Goal: Transaction & Acquisition: Obtain resource

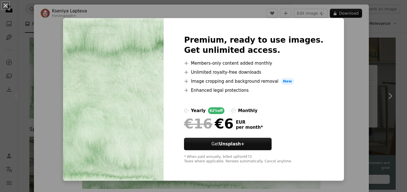
scroll to position [13, 0]
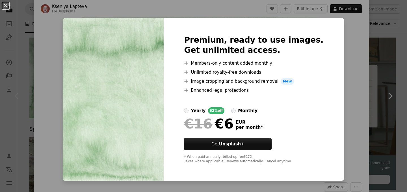
click at [379, 42] on div "An X shape Premium, ready to use images. Get unlimited access. A plus sign Memb…" at bounding box center [203, 96] width 407 height 192
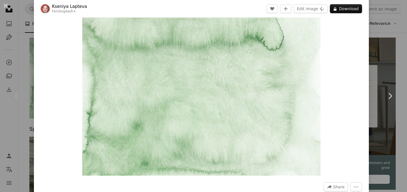
click at [384, 54] on div "An X shape Chevron left Chevron right [PERSON_NAME] For Unsplash+ A heart A plu…" at bounding box center [203, 96] width 407 height 192
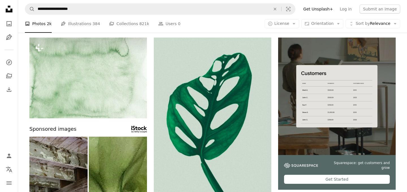
click at [9, 13] on icon "Unsplash logo Unsplash Home" at bounding box center [8, 8] width 11 height 11
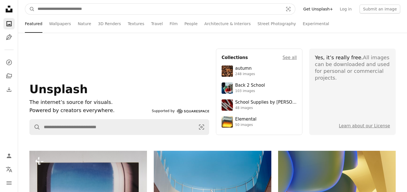
click at [255, 9] on input "Find visuals sitewide" at bounding box center [158, 9] width 246 height 11
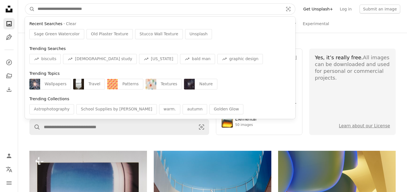
paste input "**********"
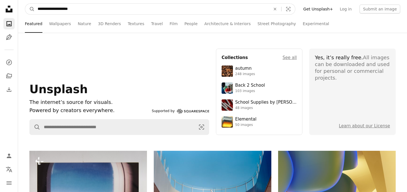
type input "**********"
click at [25, 4] on button "A magnifying glass" at bounding box center [30, 9] width 10 height 11
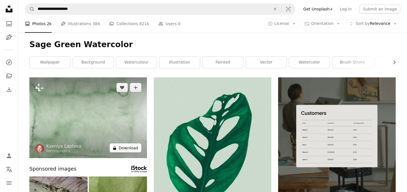
click at [130, 147] on button "A lock Download" at bounding box center [126, 147] width 32 height 9
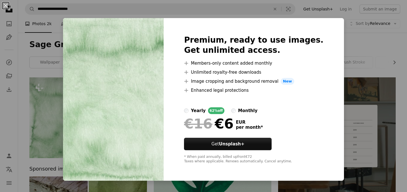
click at [368, 75] on div "An X shape Premium, ready to use images. Get unlimited access. A plus sign Memb…" at bounding box center [203, 96] width 407 height 192
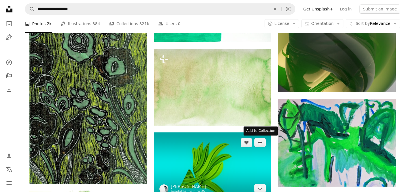
scroll to position [391, 0]
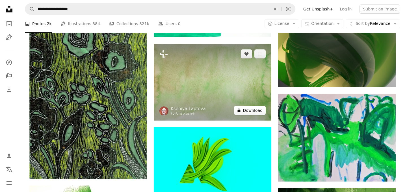
click at [259, 110] on button "A lock Download" at bounding box center [250, 110] width 32 height 9
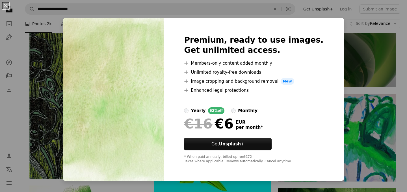
click at [372, 90] on div "An X shape Premium, ready to use images. Get unlimited access. A plus sign Memb…" at bounding box center [203, 96] width 407 height 192
